Goal: Information Seeking & Learning: Learn about a topic

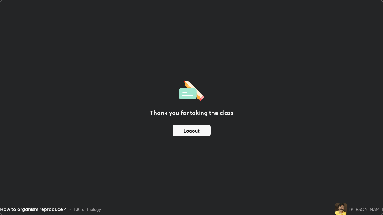
scroll to position [215, 383]
click at [335, 207] on img at bounding box center [341, 210] width 12 height 12
click at [348, 174] on div "Thank you for taking the class Logout" at bounding box center [191, 107] width 382 height 215
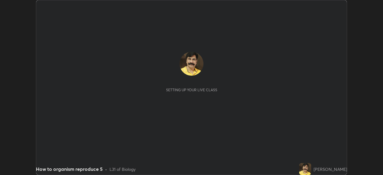
scroll to position [175, 383]
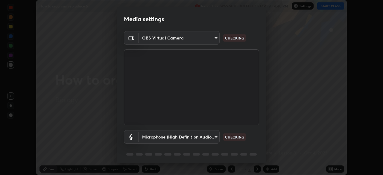
type input "c35a285883de36ed13854a1fbed0525b0d3f8b863e97d5e3b573df760e09333d"
type input "3d334ac0a462d559afaba984711ee6781e2bfd9c7b4003d7f15efc1d03da94cf"
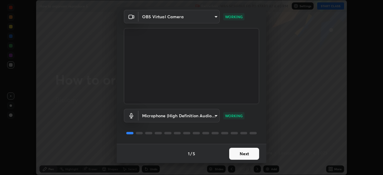
click at [243, 153] on button "Next" at bounding box center [244, 154] width 30 height 12
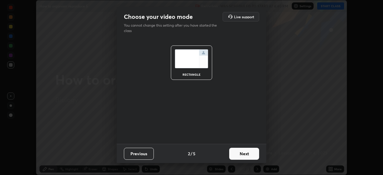
scroll to position [0, 0]
click at [242, 156] on button "Next" at bounding box center [244, 154] width 30 height 12
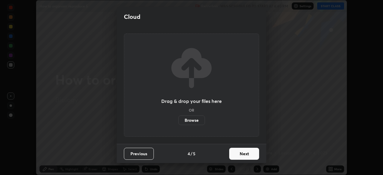
click at [243, 155] on button "Next" at bounding box center [244, 154] width 30 height 12
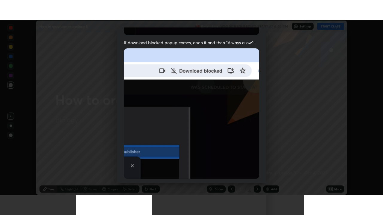
scroll to position [143, 0]
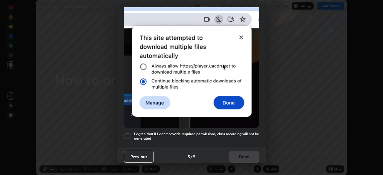
click at [128, 133] on div at bounding box center [127, 136] width 7 height 7
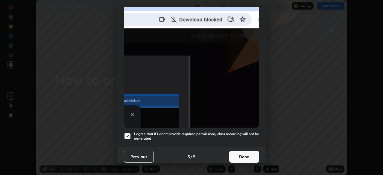
click at [244, 155] on button "Done" at bounding box center [244, 157] width 30 height 12
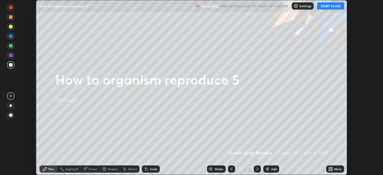
click at [332, 7] on button "START CLASS" at bounding box center [330, 5] width 27 height 7
click at [330, 169] on icon at bounding box center [330, 169] width 5 height 5
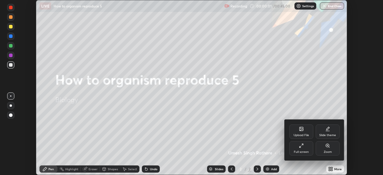
click at [303, 147] on icon at bounding box center [301, 145] width 5 height 5
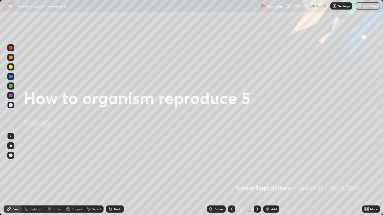
scroll to position [215, 383]
click at [268, 175] on img at bounding box center [267, 209] width 5 height 5
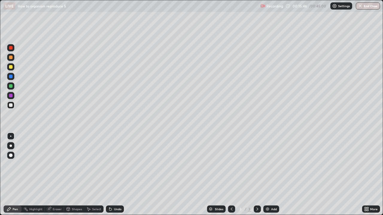
click at [231, 175] on icon at bounding box center [231, 209] width 5 height 5
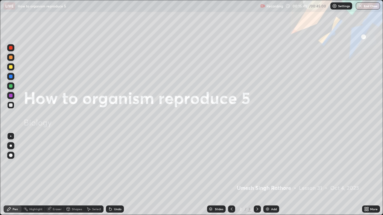
click at [257, 175] on icon at bounding box center [257, 209] width 5 height 5
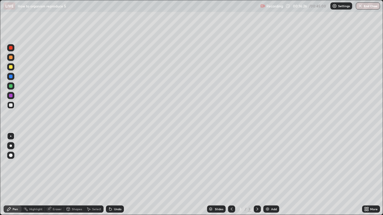
click at [10, 146] on div at bounding box center [11, 146] width 2 height 2
click at [10, 157] on div at bounding box center [11, 156] width 4 height 4
click at [11, 105] on div at bounding box center [11, 106] width 4 height 4
click at [11, 87] on div at bounding box center [11, 86] width 4 height 4
click at [114, 175] on div "Undo" at bounding box center [115, 209] width 18 height 7
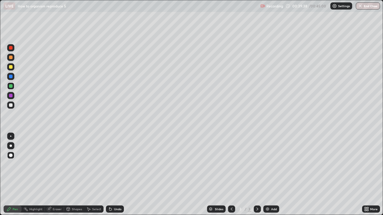
click at [115, 175] on div "Undo" at bounding box center [115, 209] width 18 height 7
click at [115, 175] on div "Undo" at bounding box center [117, 209] width 7 height 3
click at [114, 175] on div "Undo" at bounding box center [117, 209] width 7 height 3
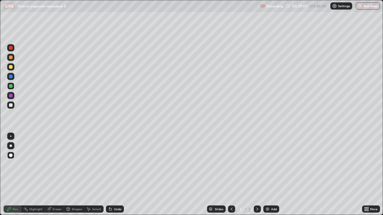
click at [10, 86] on div at bounding box center [11, 86] width 4 height 4
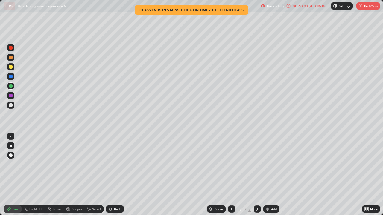
click at [10, 106] on div at bounding box center [11, 106] width 4 height 4
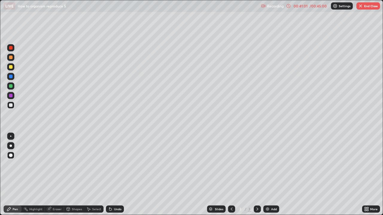
click at [11, 87] on div at bounding box center [11, 86] width 4 height 4
click at [11, 57] on div at bounding box center [11, 58] width 4 height 4
click at [10, 86] on div at bounding box center [11, 86] width 4 height 4
click at [11, 104] on div at bounding box center [11, 106] width 4 height 4
click at [11, 58] on div at bounding box center [11, 58] width 4 height 4
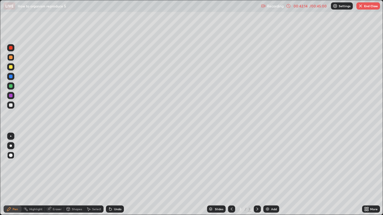
click at [11, 106] on div at bounding box center [11, 106] width 4 height 4
click at [56, 175] on div "Eraser" at bounding box center [57, 209] width 9 height 3
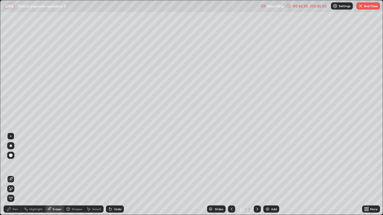
click at [10, 175] on icon at bounding box center [10, 179] width 5 height 5
click at [10, 154] on div at bounding box center [11, 156] width 4 height 4
click at [7, 119] on div "Erase all" at bounding box center [11, 108] width 14 height 192
click at [16, 175] on div "Pen" at bounding box center [15, 209] width 5 height 3
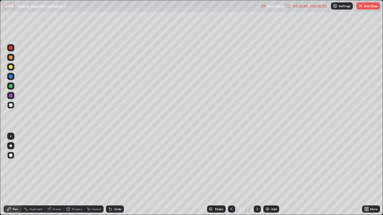
click at [10, 145] on div at bounding box center [11, 146] width 2 height 2
click at [11, 86] on div at bounding box center [11, 86] width 4 height 4
click at [11, 106] on div at bounding box center [11, 106] width 4 height 4
click at [10, 105] on div at bounding box center [11, 106] width 4 height 4
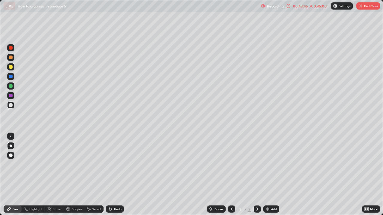
click at [11, 86] on div at bounding box center [11, 86] width 4 height 4
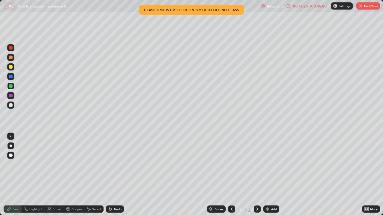
click at [268, 175] on img at bounding box center [267, 209] width 5 height 5
click at [11, 106] on div at bounding box center [11, 106] width 4 height 4
click at [230, 175] on icon at bounding box center [231, 209] width 5 height 5
click at [369, 7] on button "End Class" at bounding box center [368, 5] width 24 height 7
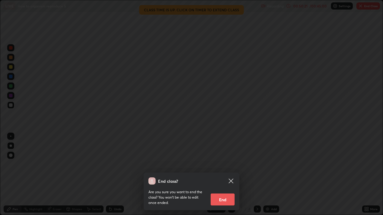
click at [229, 175] on button "End" at bounding box center [223, 200] width 24 height 12
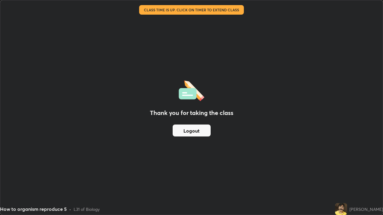
click at [200, 132] on button "Logout" at bounding box center [192, 131] width 38 height 12
